Goal: Find specific page/section: Find specific page/section

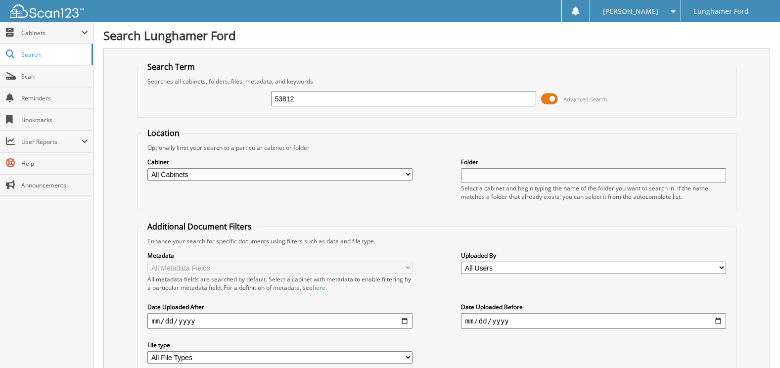
click at [306, 99] on input "53812" at bounding box center [403, 98] width 265 height 15
type input "52876"
click at [550, 97] on span at bounding box center [549, 98] width 17 height 15
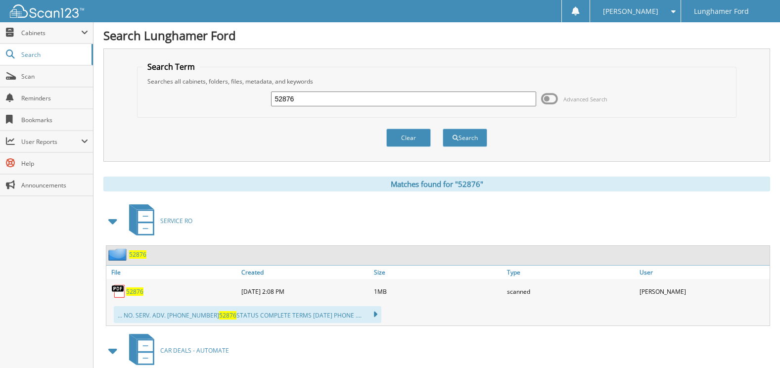
click at [134, 254] on span "52876" at bounding box center [137, 254] width 17 height 8
